Goal: Information Seeking & Learning: Learn about a topic

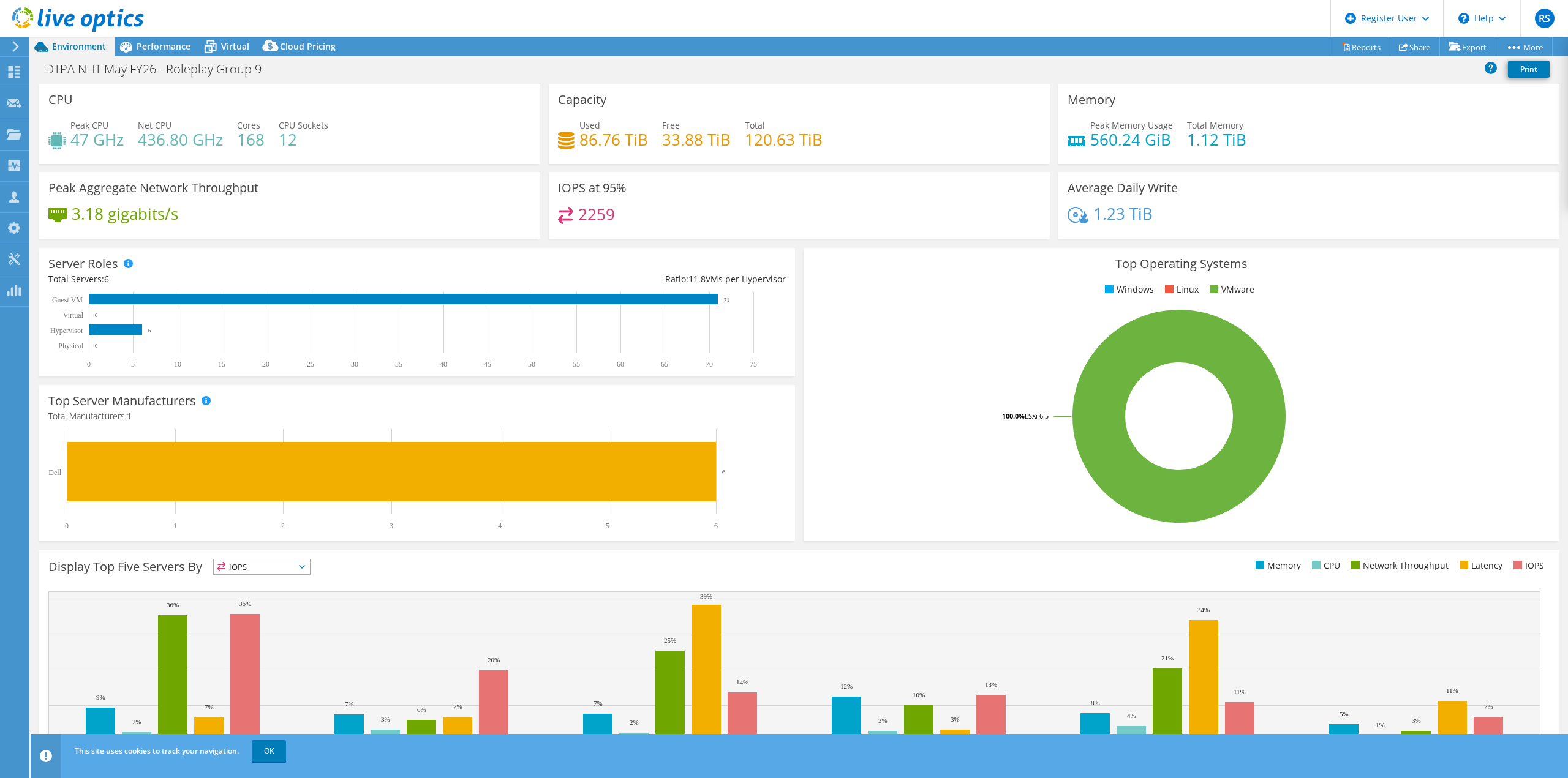
select select "USEast"
select select "EUR"
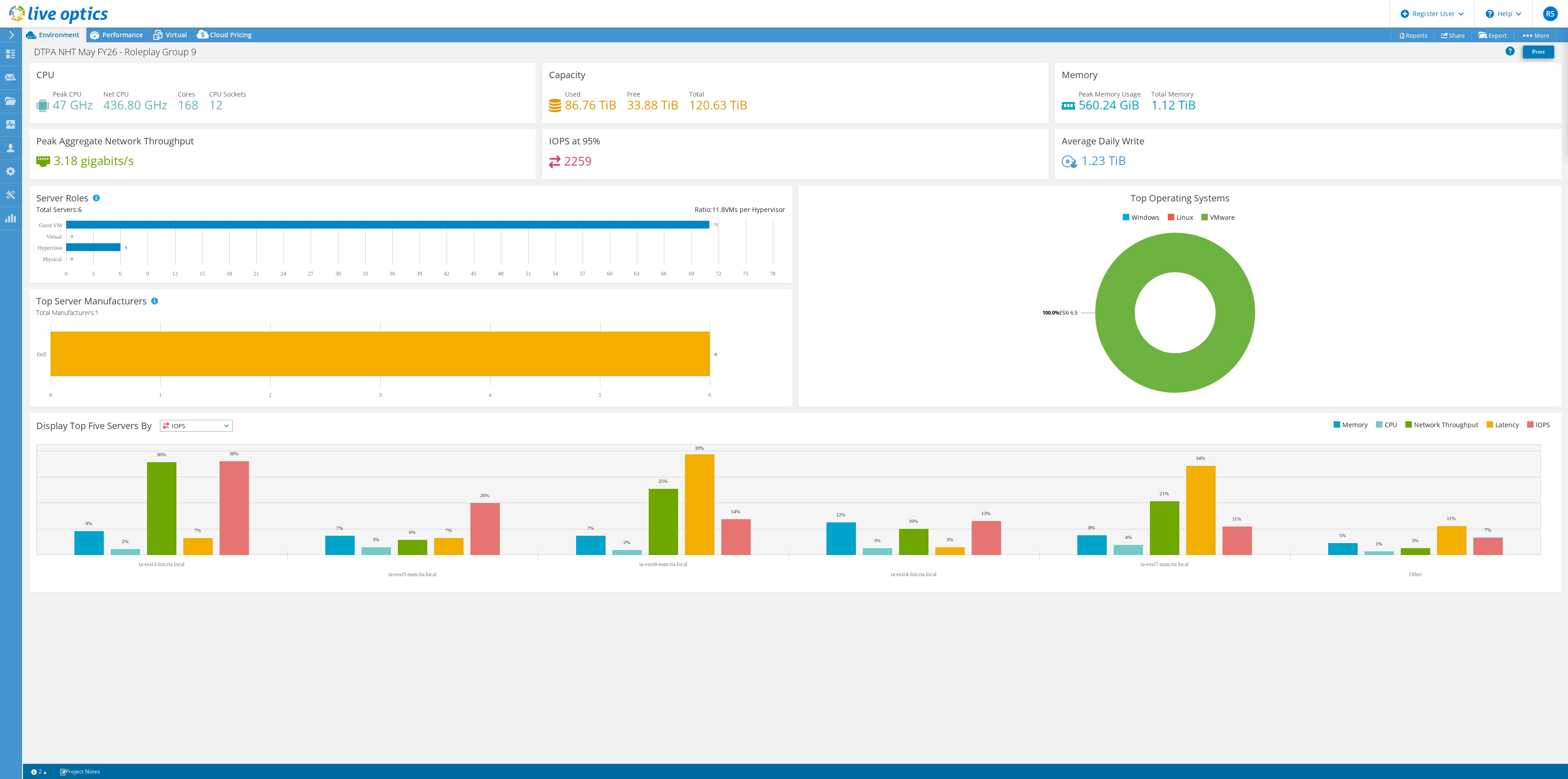
select select "USEast"
select select "EUR"
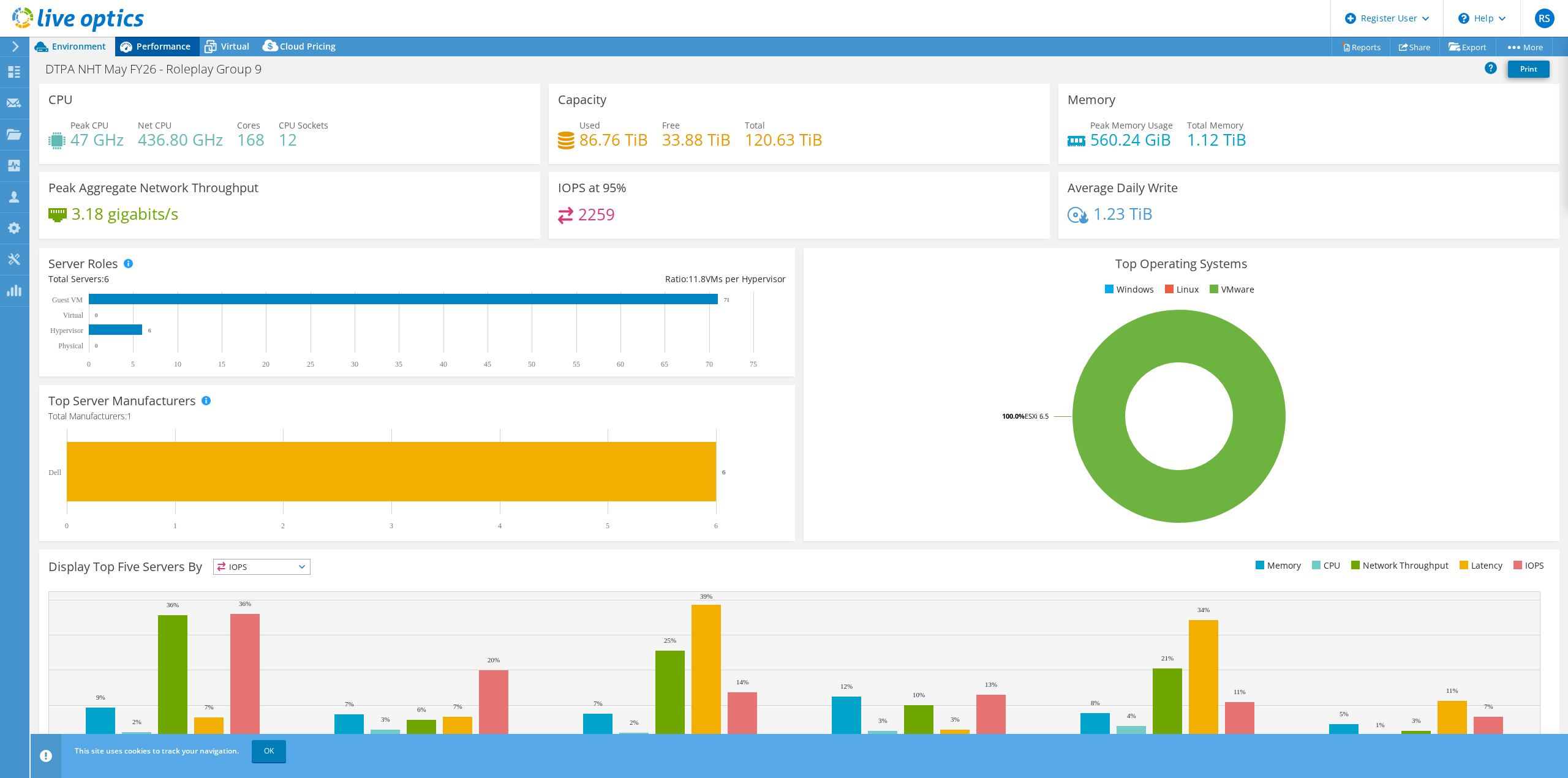
click at [171, 47] on span "Performance" at bounding box center [163, 46] width 54 height 11
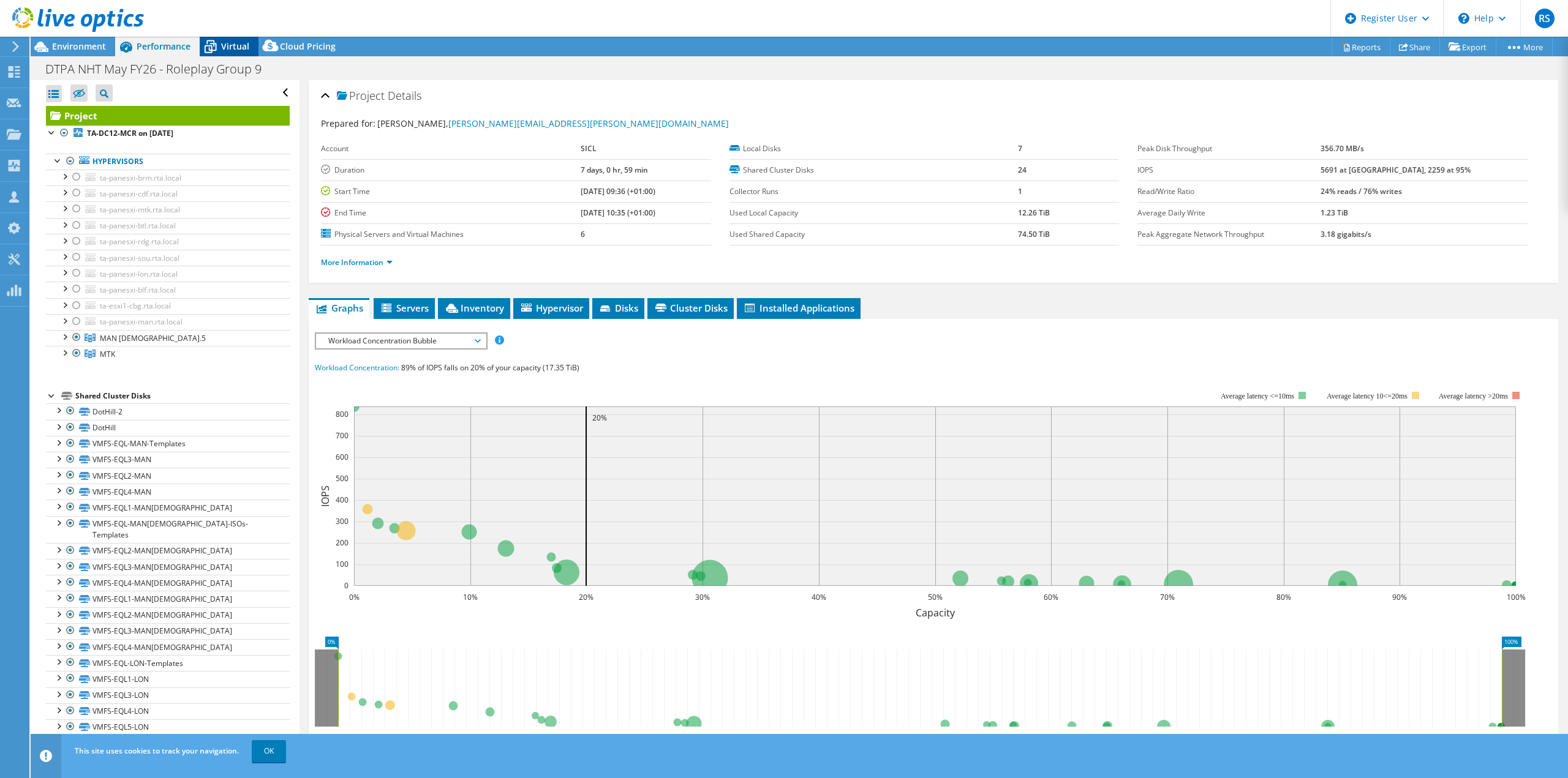
click at [222, 54] on div "Virtual" at bounding box center [229, 46] width 58 height 19
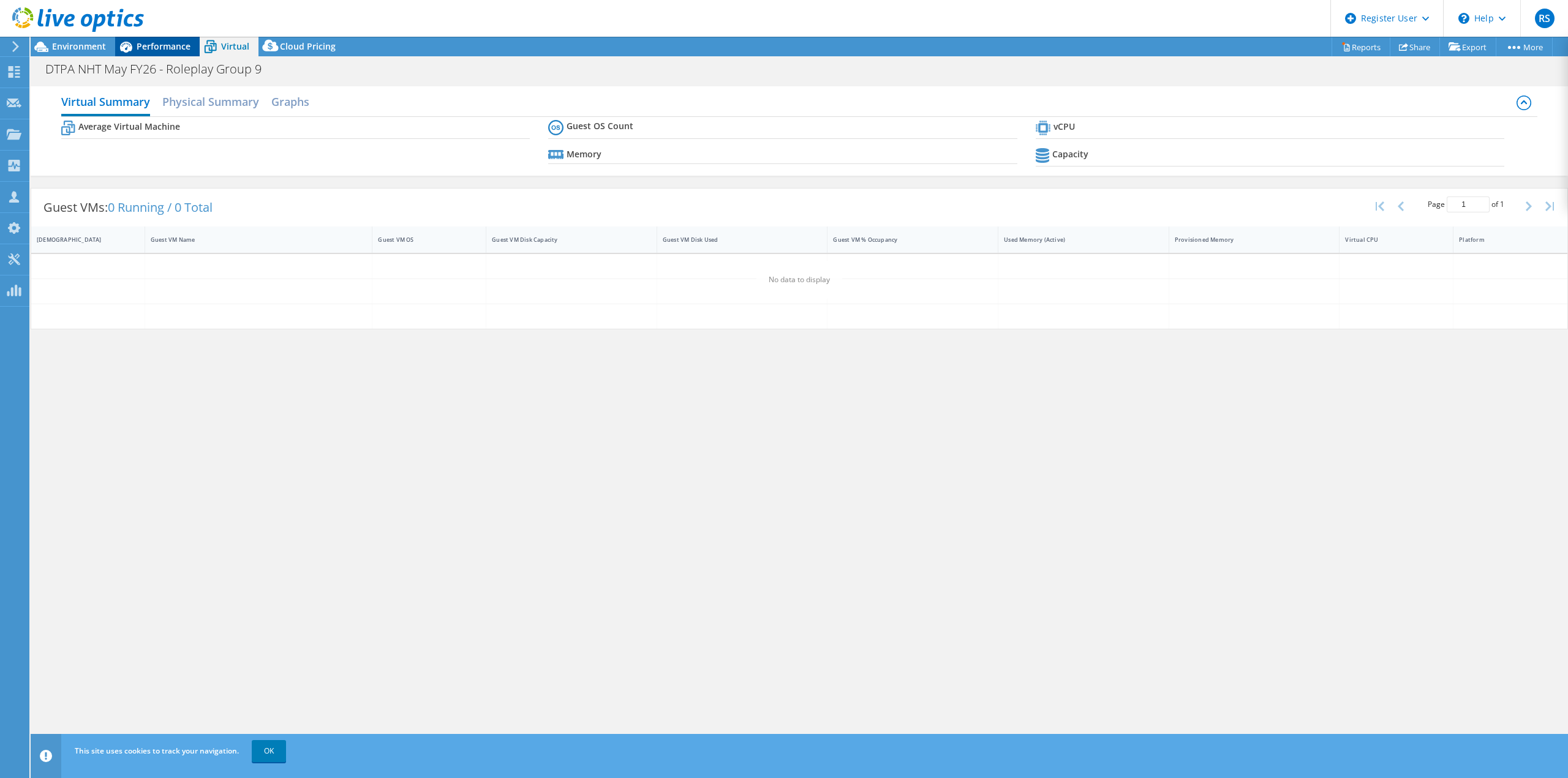
click at [163, 51] on span "Performance" at bounding box center [163, 46] width 54 height 11
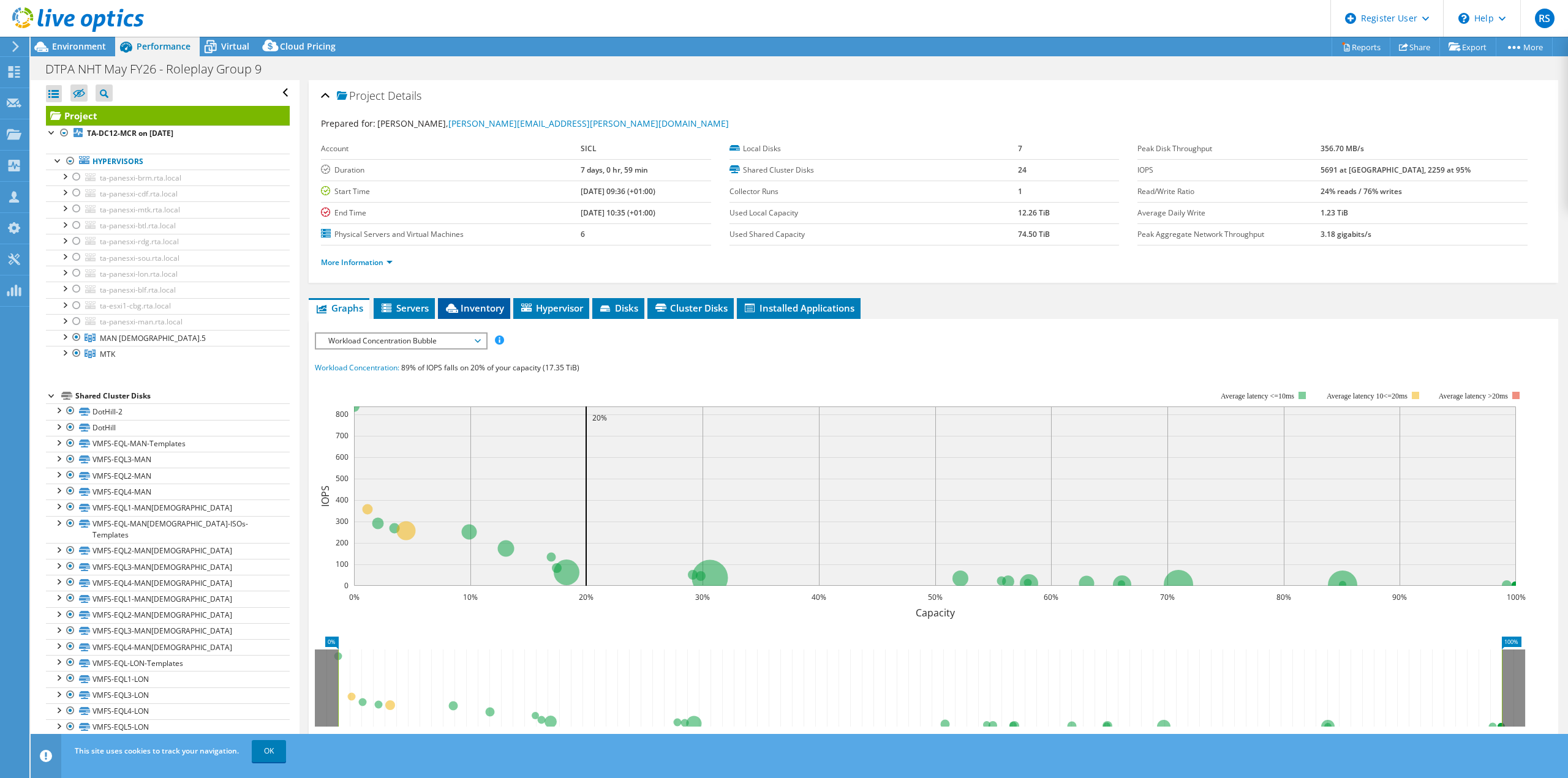
click at [471, 311] on span "Inventory" at bounding box center [474, 307] width 60 height 12
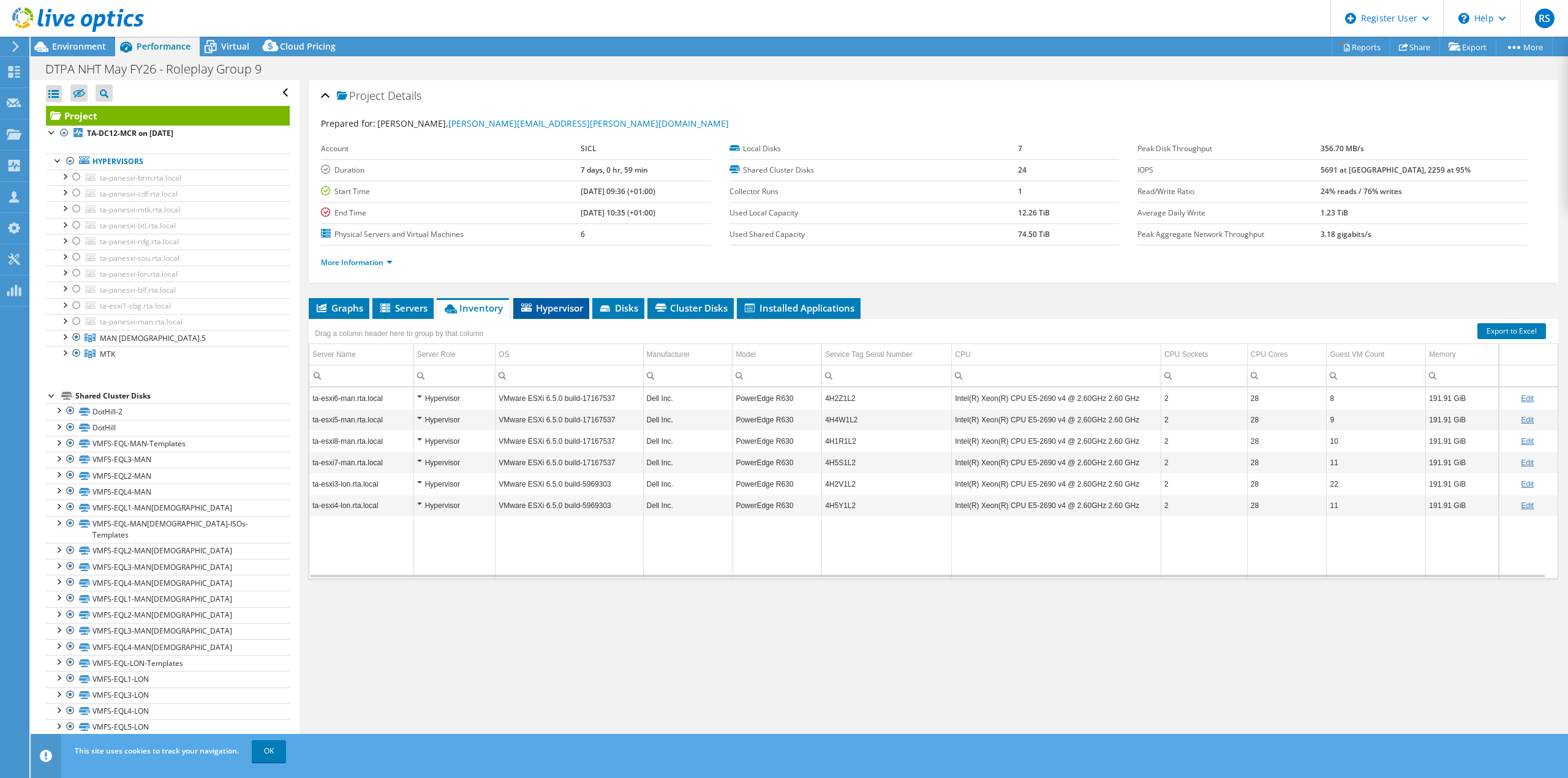
click at [558, 306] on span "Hypervisor" at bounding box center [551, 307] width 63 height 12
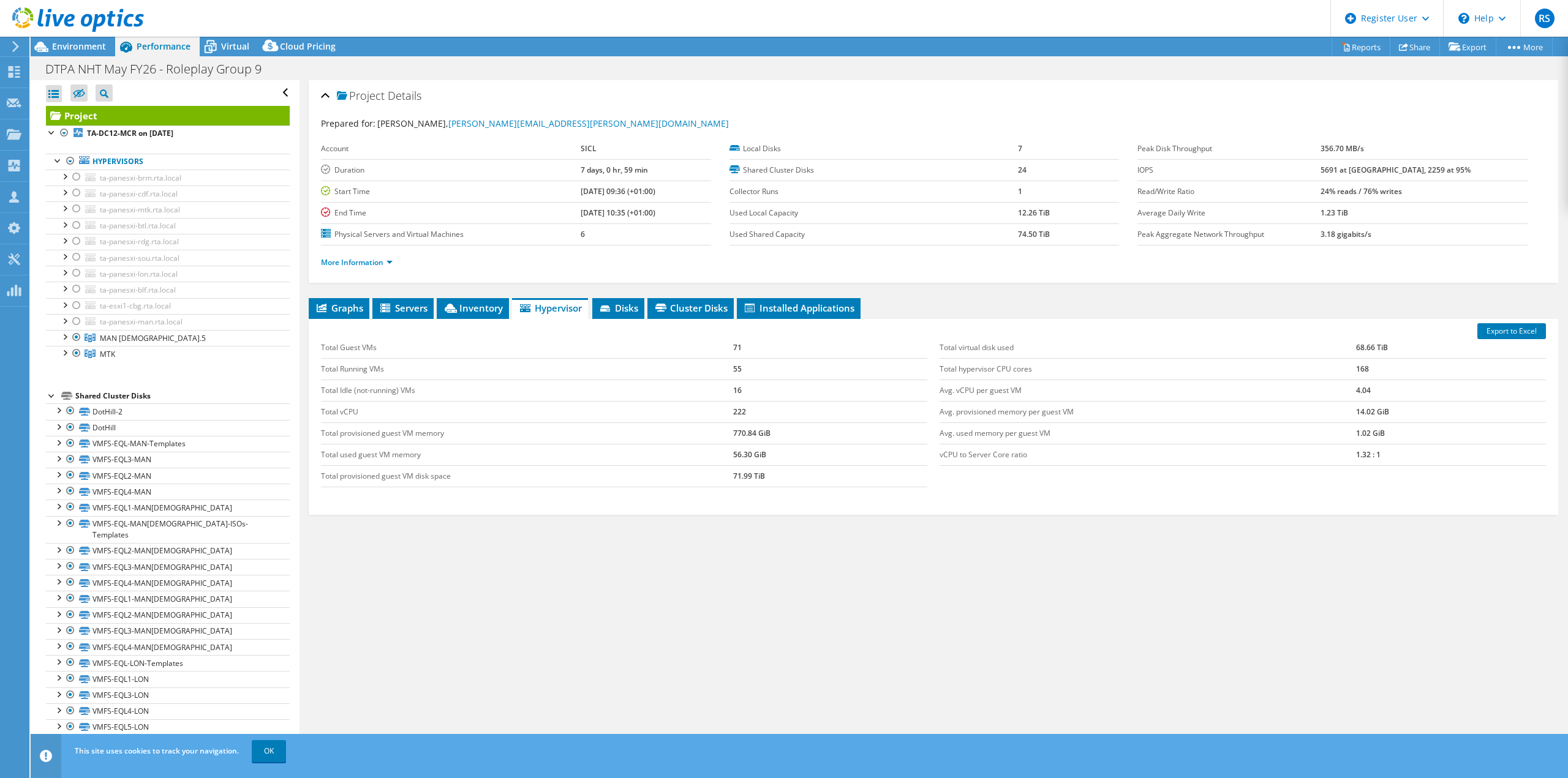
click at [382, 324] on div "Export to Excel Total Guest VMs 71 Total Running VMs 55 Total Idle (not-running…" at bounding box center [933, 417] width 1250 height 196
click at [356, 316] on li "Graphs" at bounding box center [338, 309] width 61 height 21
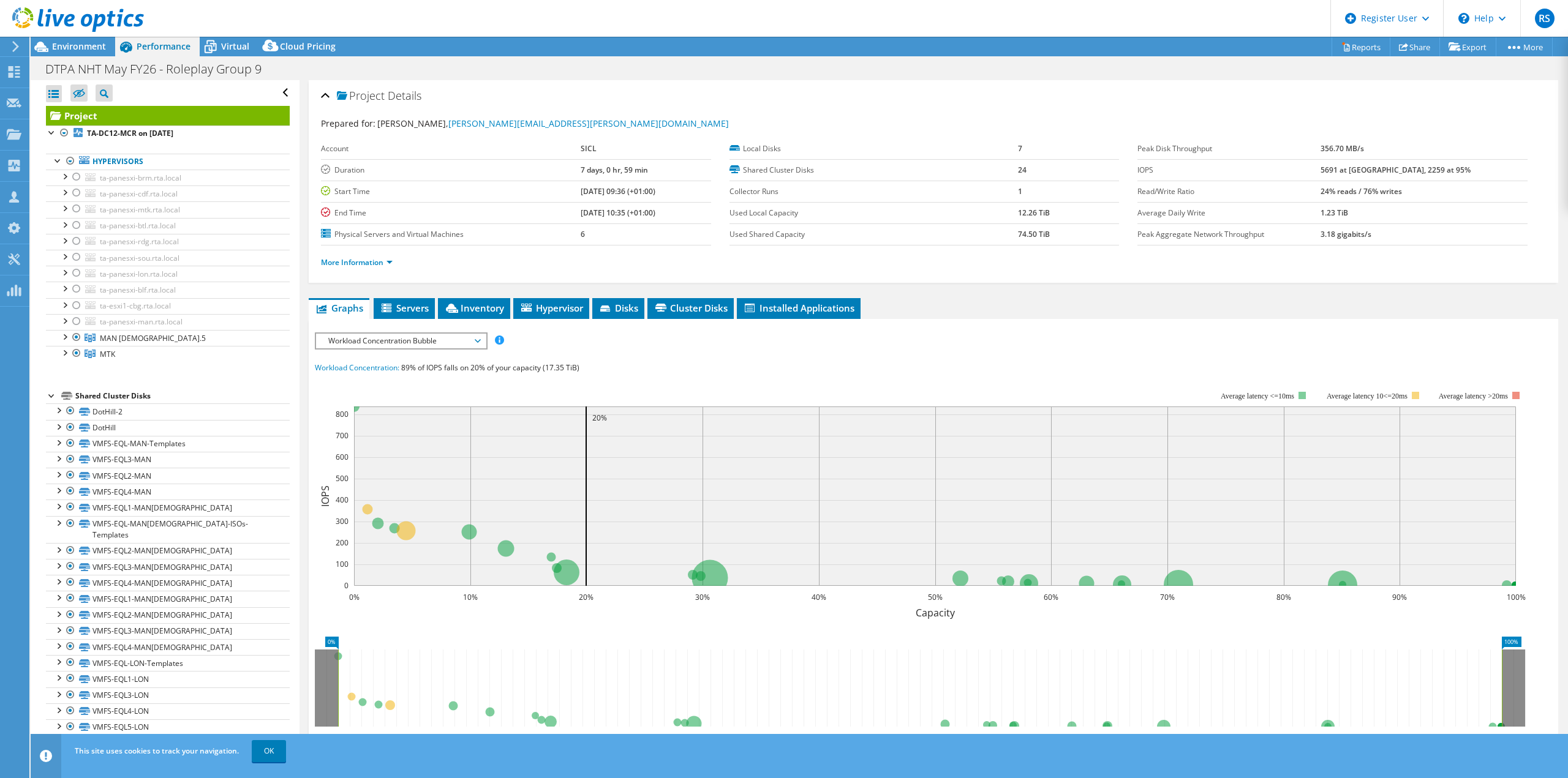
click at [438, 346] on span "Workload Concentration Bubble" at bounding box center [401, 341] width 157 height 15
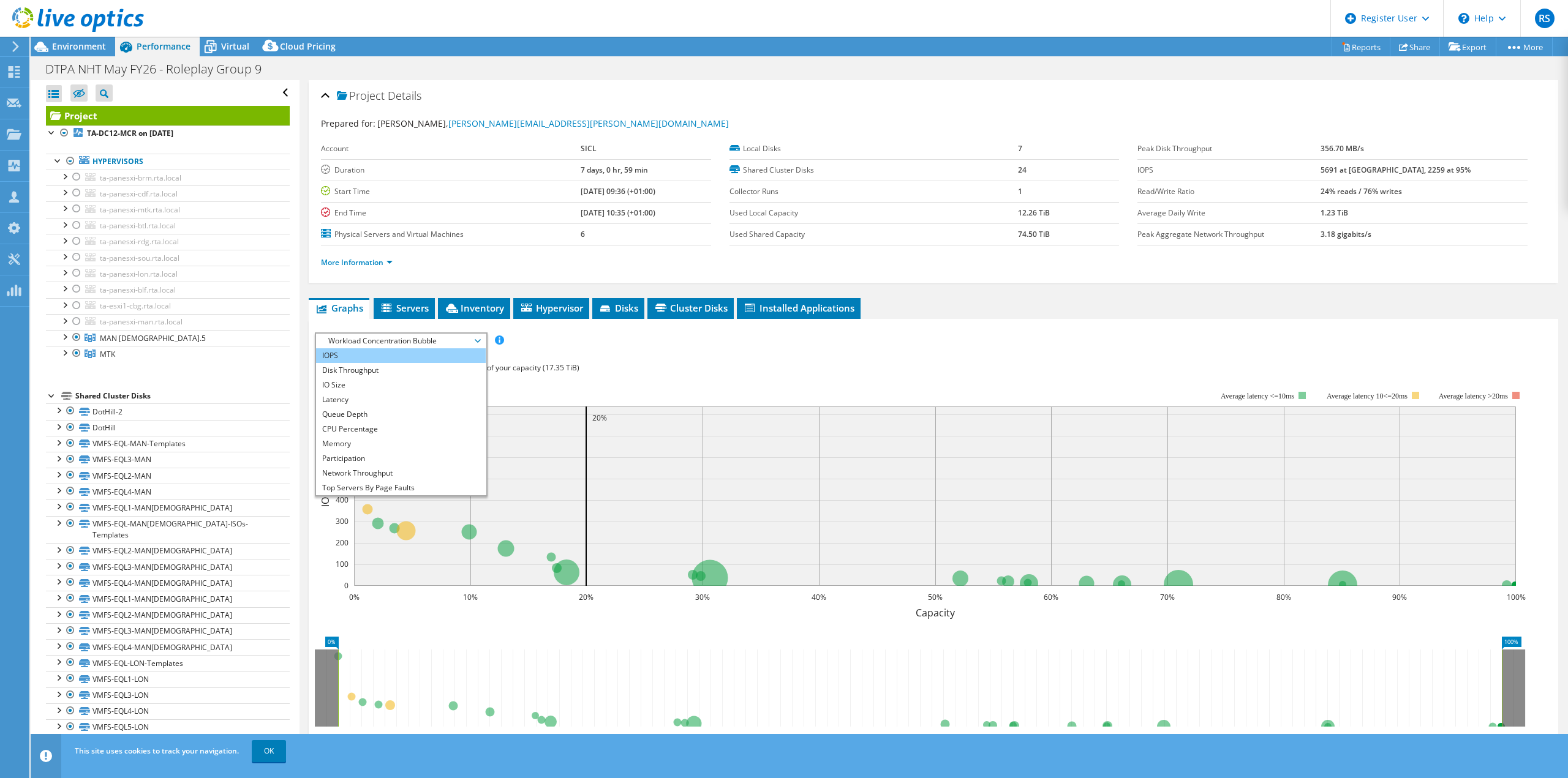
click at [387, 357] on li "IOPS" at bounding box center [400, 355] width 170 height 15
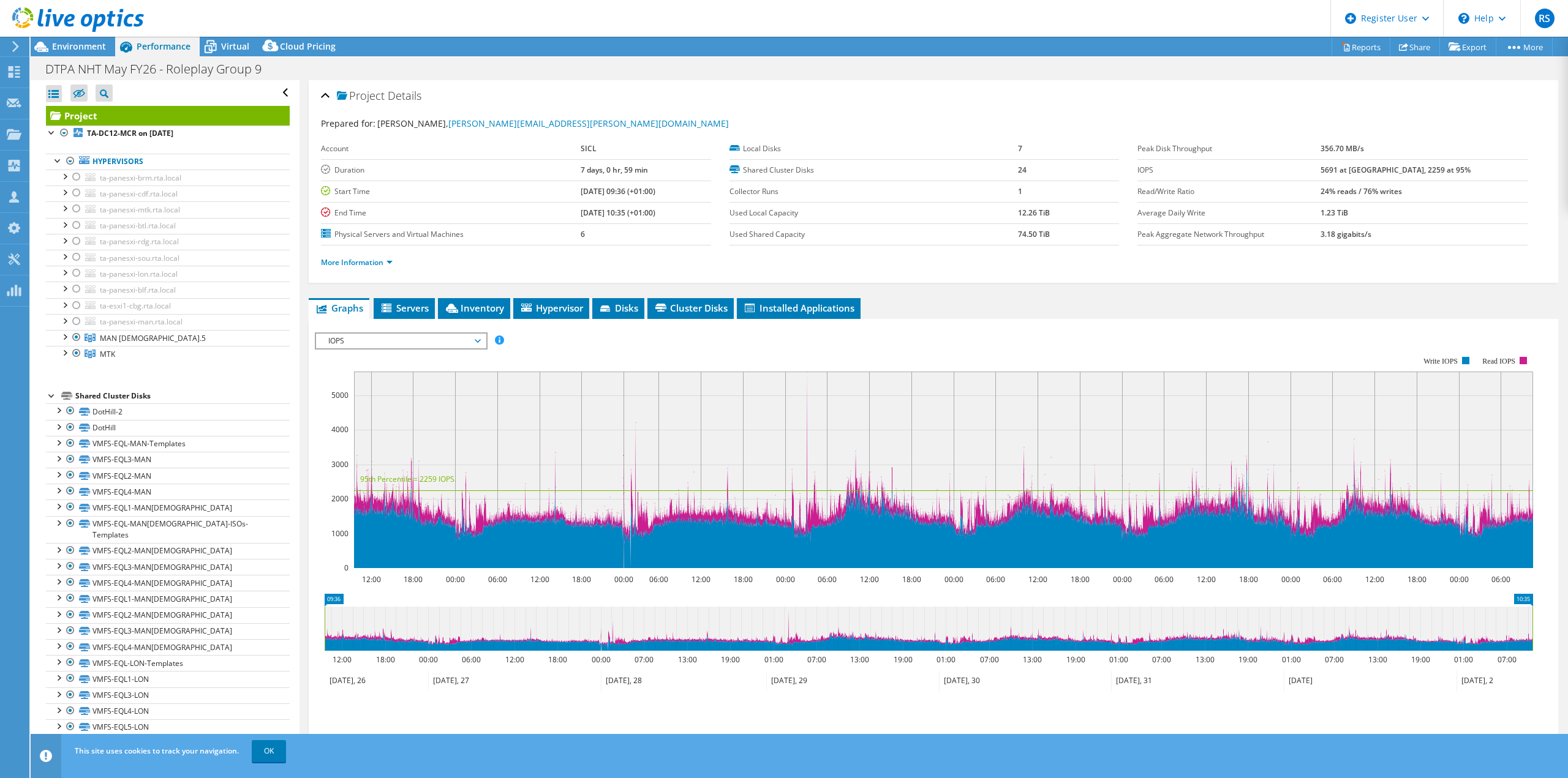
click at [383, 491] on icon at bounding box center [943, 491] width 1179 height 0
drag, startPoint x: 1359, startPoint y: 165, endPoint x: 1377, endPoint y: 165, distance: 18.0
click at [1377, 165] on tr "IOPS 5691 at Peak, 2259 at 95%" at bounding box center [1333, 170] width 390 height 21
click at [1378, 183] on td "24% reads / 76% writes" at bounding box center [1424, 191] width 207 height 21
